Goal: Task Accomplishment & Management: Manage account settings

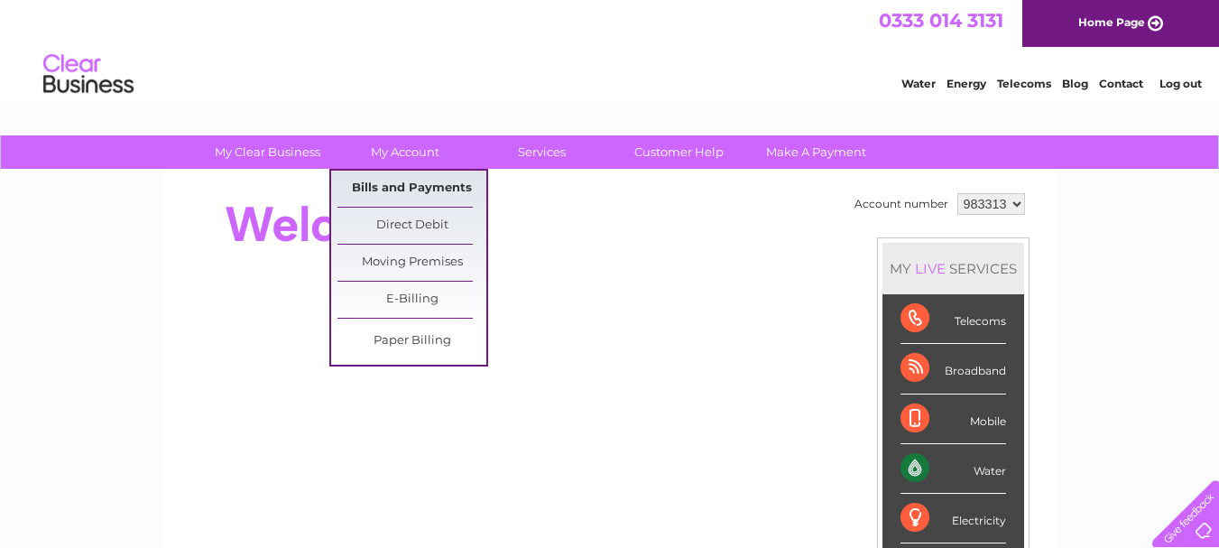
click at [392, 184] on link "Bills and Payments" at bounding box center [411, 189] width 149 height 36
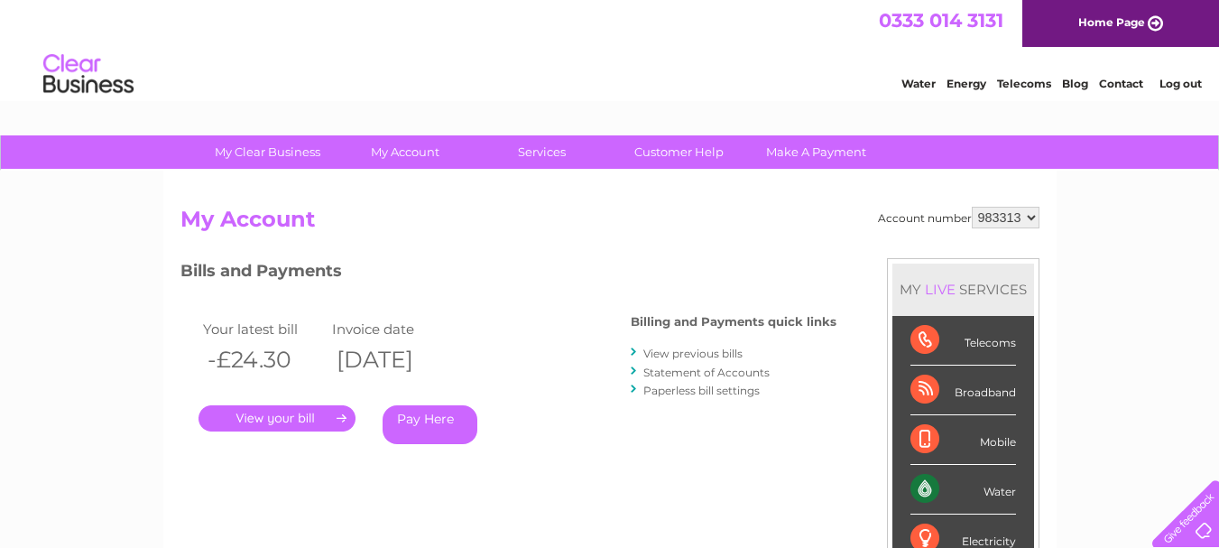
click at [313, 416] on link "." at bounding box center [277, 418] width 157 height 26
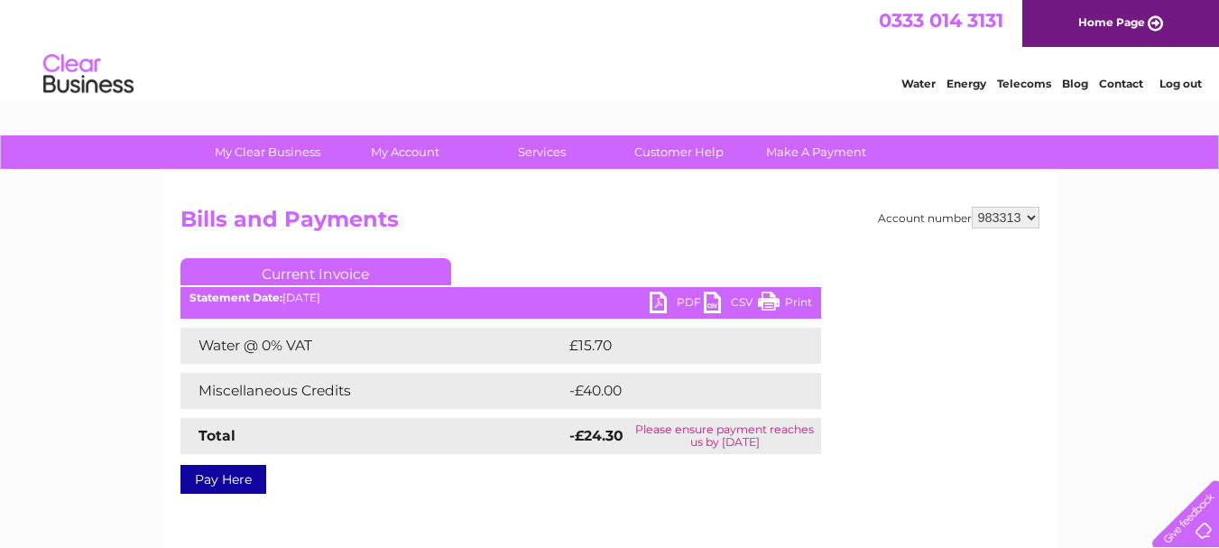
click at [661, 296] on link "PDF" at bounding box center [677, 304] width 54 height 26
